Goal: Find contact information: Find contact information

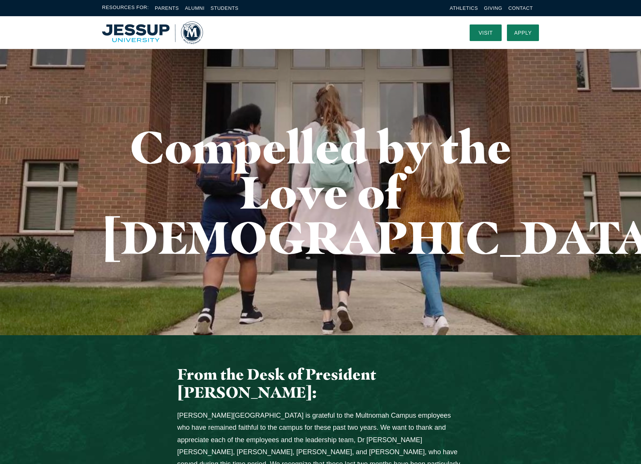
click at [518, 11] on li "Contact" at bounding box center [521, 8] width 24 height 9
click at [519, 10] on link "Contact" at bounding box center [521, 8] width 24 height 6
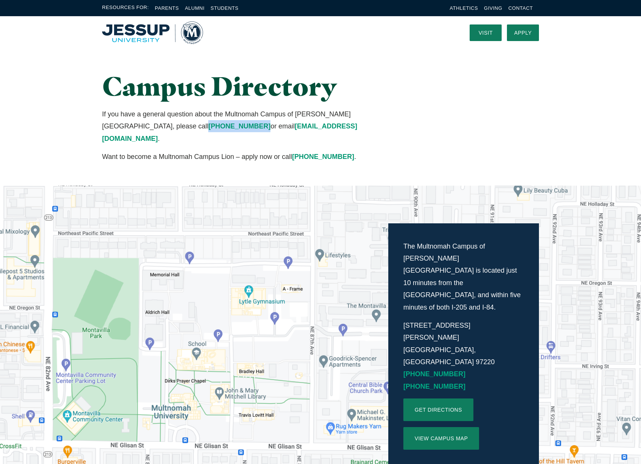
drag, startPoint x: 98, startPoint y: 127, endPoint x: 150, endPoint y: 125, distance: 51.7
click at [150, 125] on div "Campus Directory If you have a general question about the Multnomah Campus of J…" at bounding box center [245, 118] width 301 height 92
